Goal: Navigation & Orientation: Find specific page/section

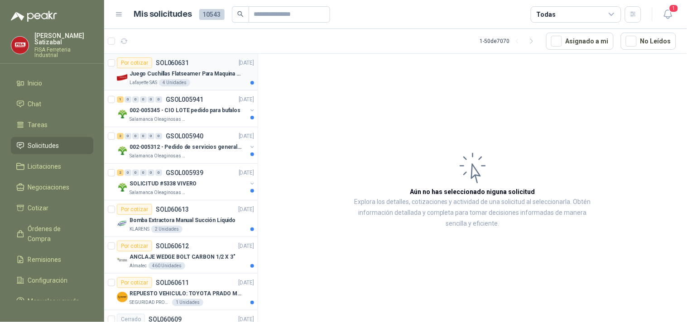
click at [188, 76] on p "Juego Cuchillas Flatseamer Para Maquina de Coser" at bounding box center [185, 74] width 113 height 9
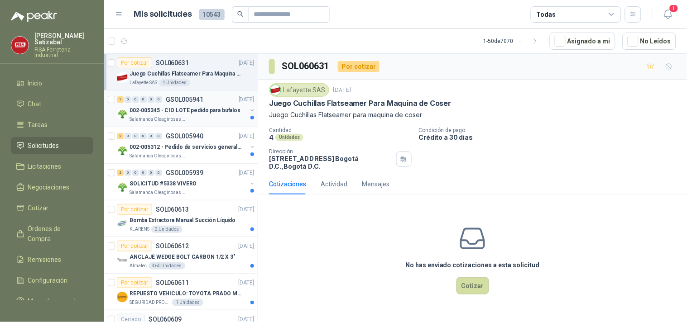
click at [183, 106] on p "002-005345 - CIO LOTE pedido para bufalos" at bounding box center [184, 110] width 111 height 9
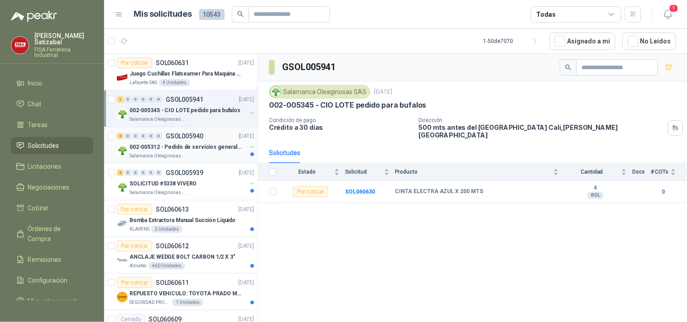
click at [189, 147] on p "002-005312 - Pedido de servicios generales CASA RO" at bounding box center [185, 147] width 113 height 9
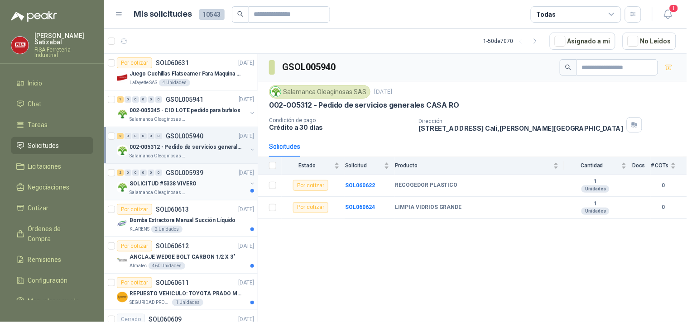
click at [182, 177] on div "2 0 0 0 0 0 GSOL005939 09/10/25" at bounding box center [186, 172] width 139 height 11
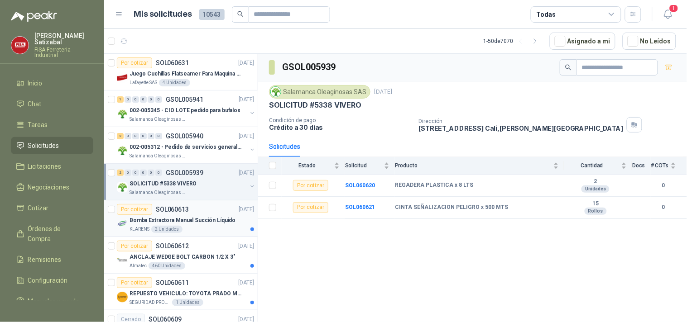
click at [194, 219] on p "Bomba Extractora Manual Succión Líquido" at bounding box center [182, 220] width 106 height 9
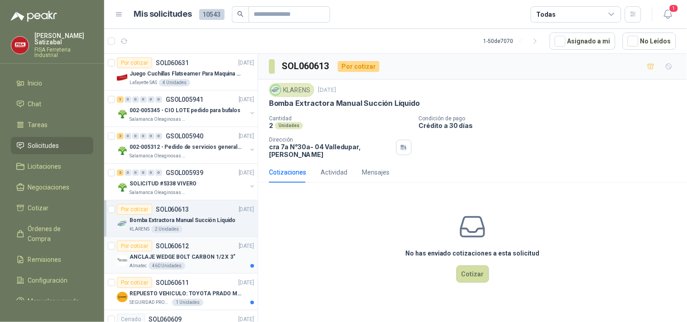
click at [195, 248] on div "Por cotizar SOL060612 09/10/25" at bounding box center [185, 246] width 137 height 11
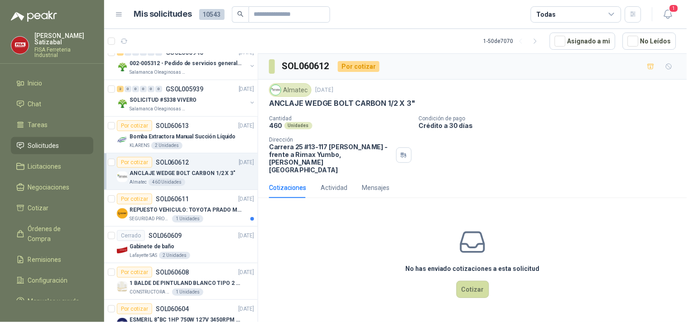
scroll to position [87, 0]
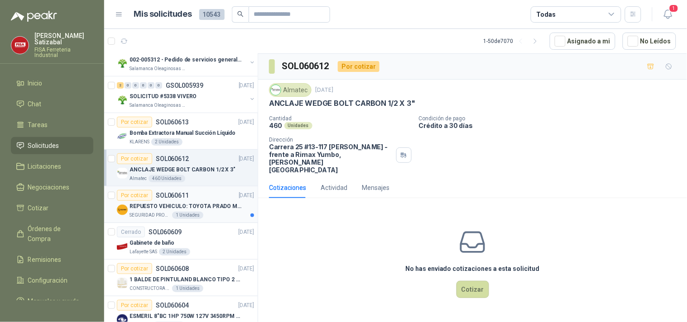
click at [191, 208] on p "REPUESTO VEHICULO: TOYOTA PRADO MODELO 2013, CILINDRAJE 2982" at bounding box center [185, 206] width 113 height 9
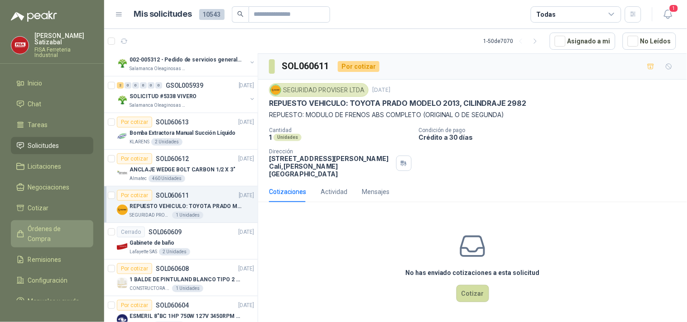
click at [60, 224] on span "Órdenes de Compra" at bounding box center [56, 234] width 57 height 20
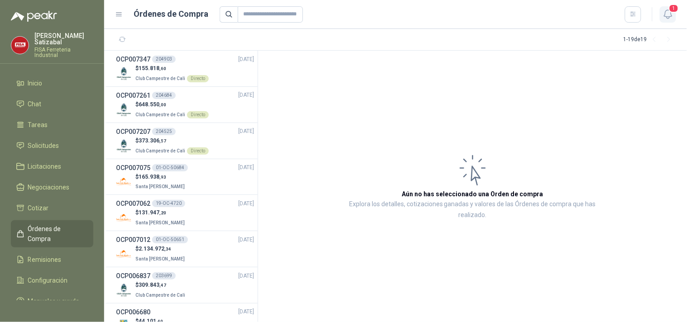
click at [671, 16] on icon "button" at bounding box center [668, 14] width 8 height 9
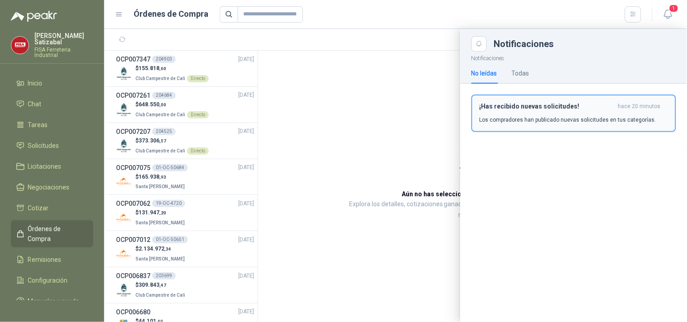
click at [578, 111] on div "¡Has recibido nuevas solicitudes! hace 20 minutos Los compradores han publicado…" at bounding box center [573, 113] width 188 height 21
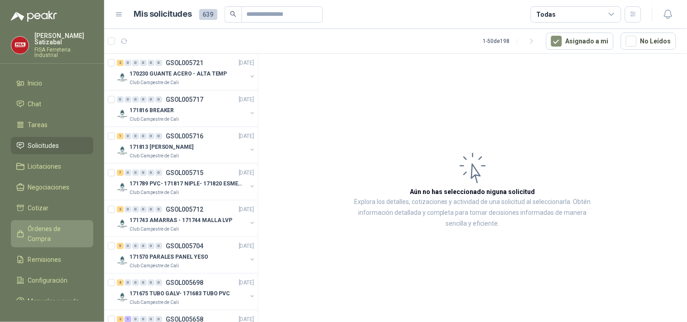
click at [69, 225] on span "Órdenes de Compra" at bounding box center [56, 234] width 57 height 20
